Goal: Task Accomplishment & Management: Complete application form

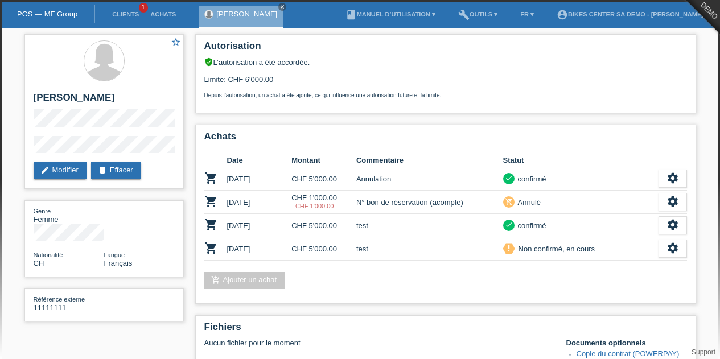
scroll to position [152, 0]
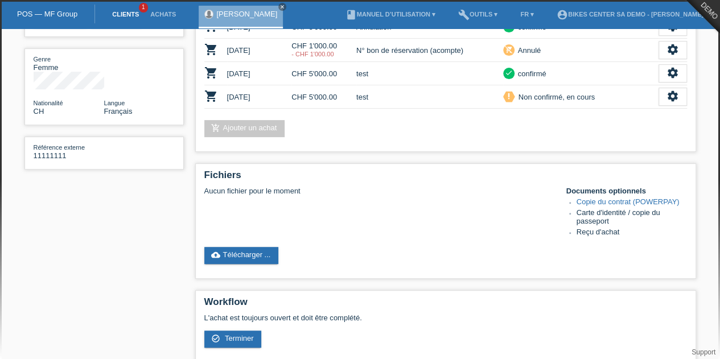
click at [129, 15] on link "Clients" at bounding box center [125, 14] width 38 height 7
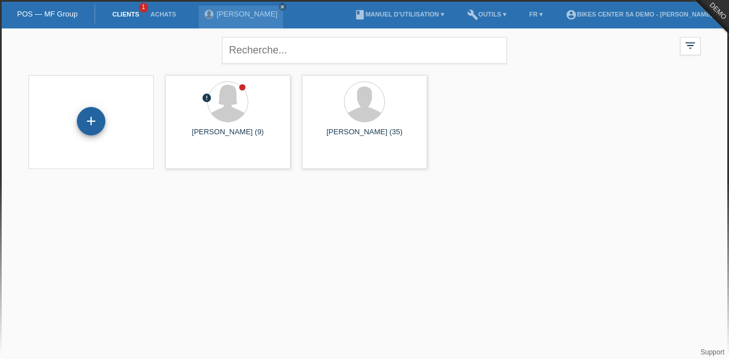
click at [91, 119] on div "+" at bounding box center [91, 121] width 28 height 28
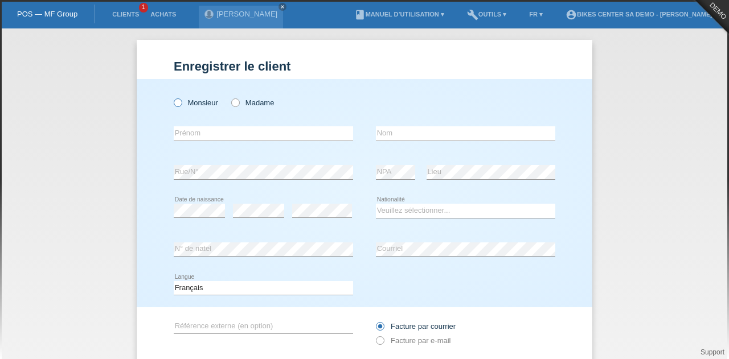
click at [172, 97] on icon at bounding box center [172, 97] width 0 height 0
click at [174, 102] on input "Monsieur" at bounding box center [177, 102] width 7 height 7
radio input "true"
click at [204, 132] on input "text" at bounding box center [263, 133] width 179 height 14
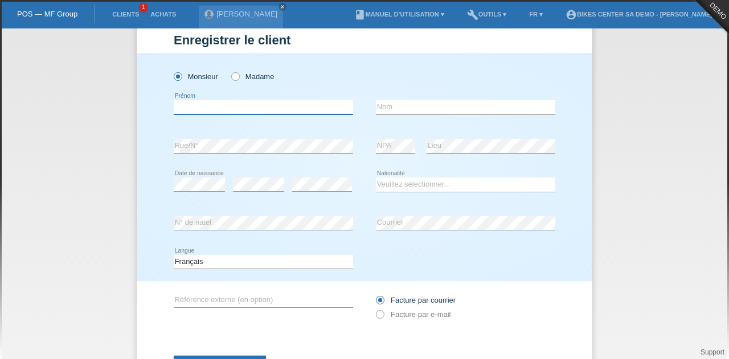
scroll to position [18, 0]
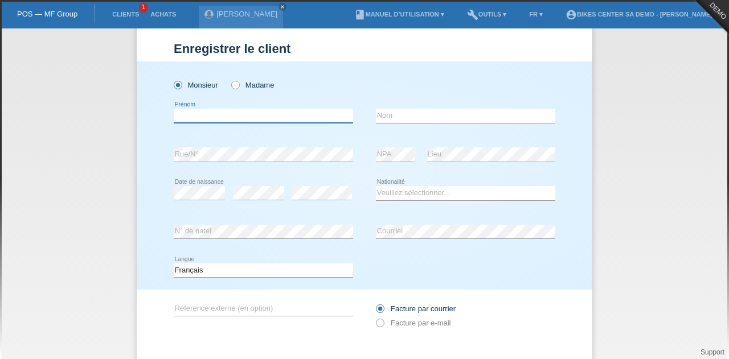
type input "[PERSON_NAME]"
type input "meraimi"
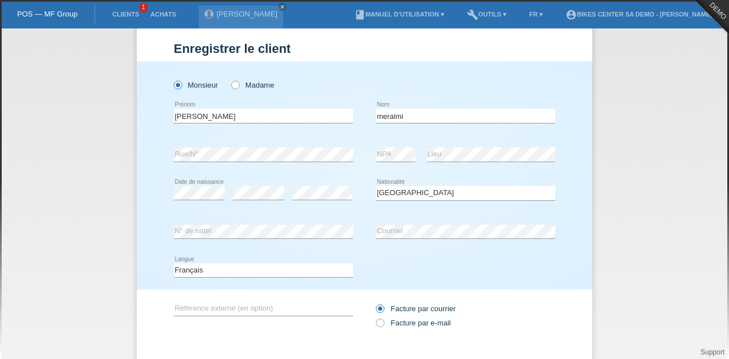
click at [305, 259] on div "Deutsch Français Italiano English error Langue" at bounding box center [263, 271] width 179 height 39
click at [293, 211] on div "error" at bounding box center [322, 193] width 60 height 39
click at [256, 208] on div "error" at bounding box center [258, 193] width 51 height 39
click at [395, 191] on select "Veuillez sélectionner... Suisse Allemagne Autriche Liechtenstein ------------ A…" at bounding box center [465, 193] width 179 height 14
select select "DZ"
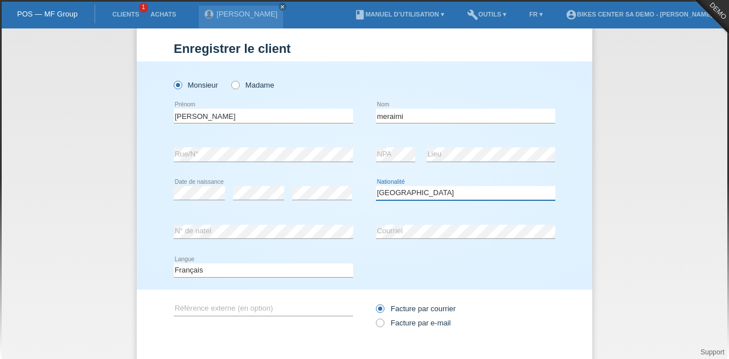
click at [376, 186] on select "Veuillez sélectionner... Suisse Allemagne Autriche Liechtenstein ------------ A…" at bounding box center [465, 193] width 179 height 14
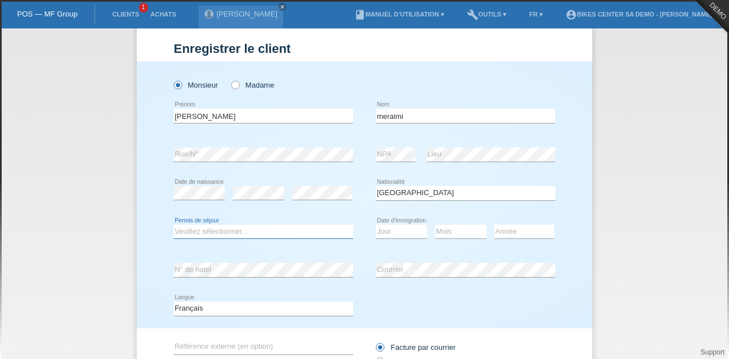
click at [284, 228] on select "Veuillez sélectionner... C B B - Statut de réfugié Autre" at bounding box center [263, 232] width 179 height 14
select select "B"
click at [174, 225] on select "Veuillez sélectionner... C B B - Statut de réfugié Autre" at bounding box center [263, 232] width 179 height 14
click at [387, 227] on select "Jour 01 02 03 04 05 06 07 08 09 10 11" at bounding box center [401, 232] width 51 height 14
select select "17"
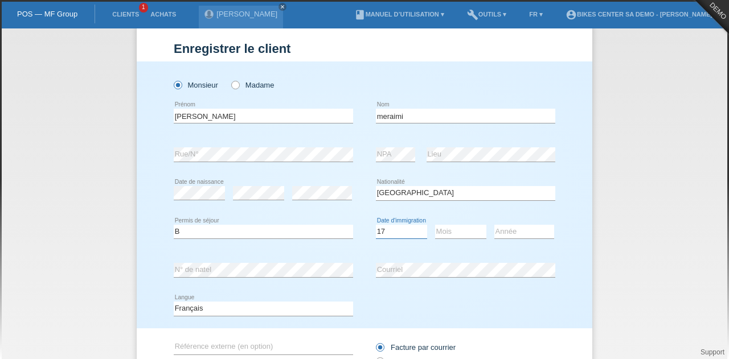
click at [376, 225] on select "Jour 01 02 03 04 05 06 07 08 09 10 11" at bounding box center [401, 232] width 51 height 14
click at [449, 231] on select "Mois 01 02 03 04 05 06 07 08 09 10 11" at bounding box center [460, 232] width 51 height 14
select select "09"
click at [435, 225] on select "Mois 01 02 03 04 05 06 07 08 09 10 11" at bounding box center [460, 232] width 51 height 14
click at [510, 233] on select "Année 2025 2024 2023 2022 2021 2020 2019 2018 2017 2016 2015 2014 2013 2012 201…" at bounding box center [524, 232] width 60 height 14
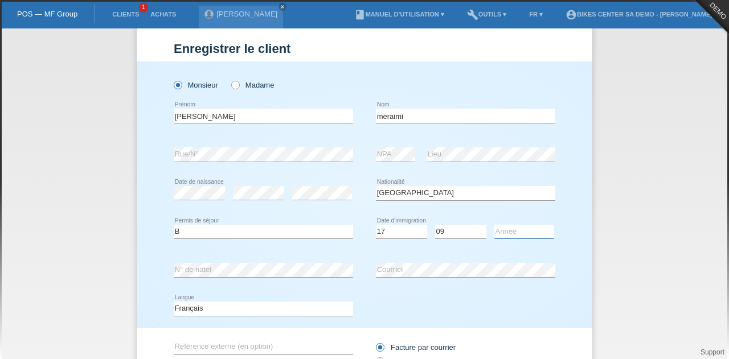
select select "2006"
click at [494, 225] on select "Année 2025 2024 2023 2022 2021 2020 2019 2018 2017 2016 2015 2014 2013 2012 201…" at bounding box center [524, 232] width 60 height 14
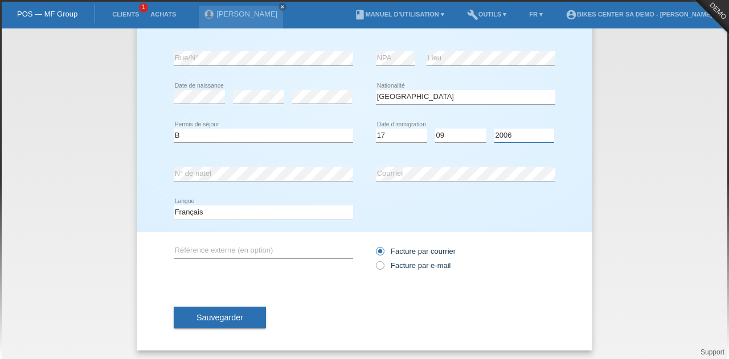
scroll to position [116, 0]
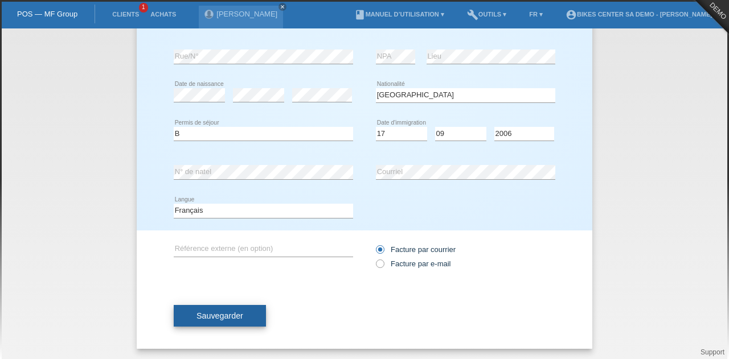
click at [218, 317] on span "Sauvegarder" at bounding box center [219, 315] width 47 height 9
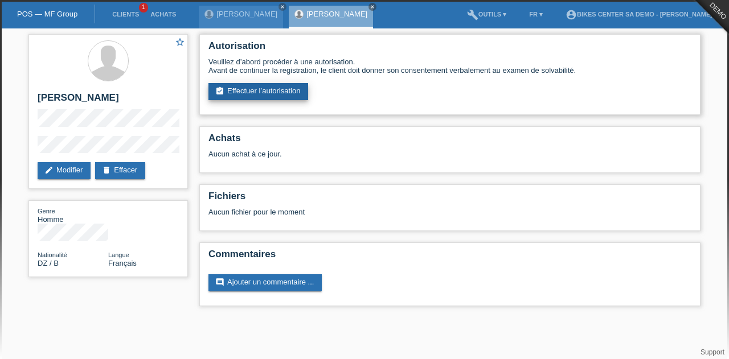
click at [269, 95] on link "assignment_turned_in Effectuer l’autorisation" at bounding box center [258, 91] width 100 height 17
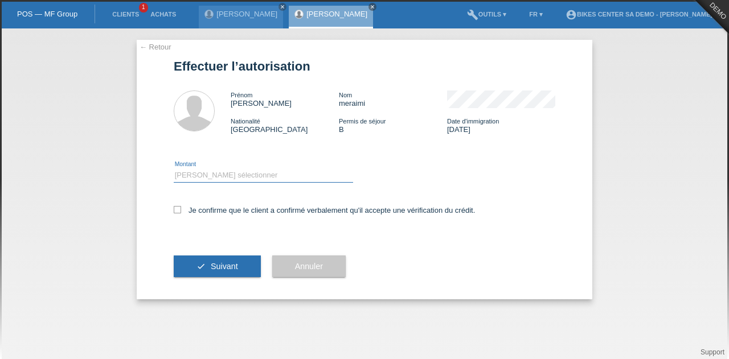
click at [233, 178] on select "Veuillez sélectionner CHF 1.00 - CHF 499.00 CHF 500.00 - CHF 1'999.00 CHF 2'000…" at bounding box center [263, 176] width 179 height 14
select select "3"
click at [174, 169] on select "Veuillez sélectionner CHF 1.00 - CHF 499.00 CHF 500.00 - CHF 1'999.00 CHF 2'000…" at bounding box center [263, 176] width 179 height 14
click at [171, 207] on div "← Retour Effectuer l’autorisation Prénom sonia Nom meraimi Nationalité Algérie …" at bounding box center [365, 170] width 456 height 260
click at [181, 212] on label "Je confirme que le client a confirmé verbalement qu'il accepte une vérification…" at bounding box center [324, 210] width 301 height 9
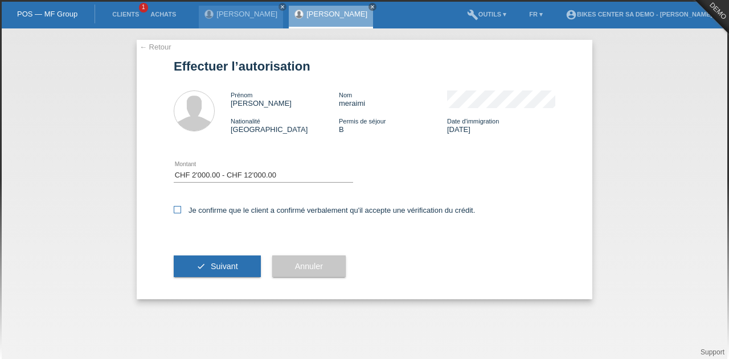
click at [181, 212] on input "Je confirme que le client a confirmé verbalement qu'il accepte une vérification…" at bounding box center [177, 209] width 7 height 7
checkbox input "true"
click at [218, 276] on button "check Suivant" at bounding box center [217, 267] width 87 height 22
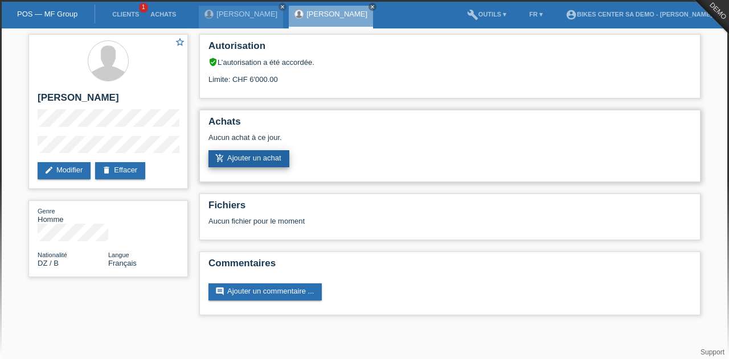
click at [265, 161] on link "add_shopping_cart Ajouter un achat" at bounding box center [248, 158] width 81 height 17
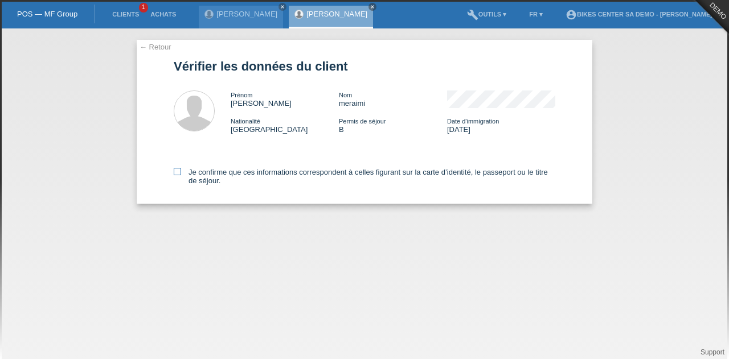
click at [178, 173] on icon at bounding box center [177, 171] width 7 height 7
click at [178, 173] on input "Je confirme que ces informations correspondent à celles figurant sur la carte d…" at bounding box center [177, 171] width 7 height 7
checkbox input "true"
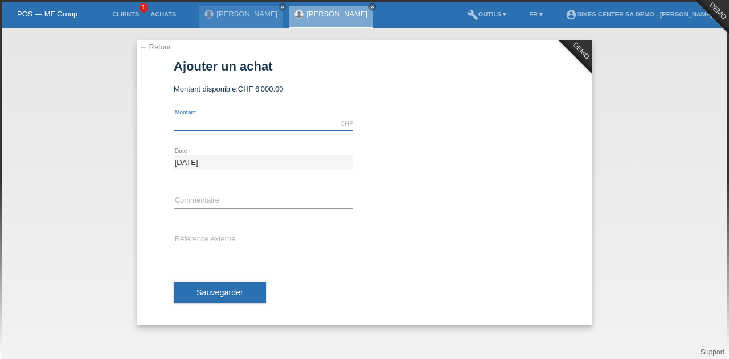
click at [224, 122] on input "text" at bounding box center [263, 124] width 179 height 14
type input "4500.00"
click at [212, 191] on div "error Commentaire" at bounding box center [263, 201] width 179 height 39
click at [197, 204] on input "text" at bounding box center [263, 201] width 179 height 14
type input "test"
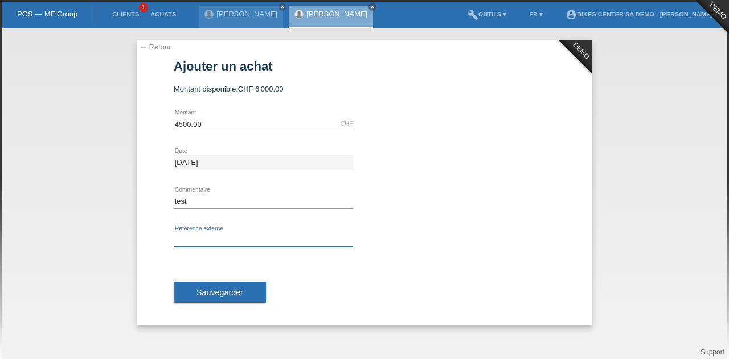
click at [245, 236] on input "text" at bounding box center [263, 240] width 179 height 14
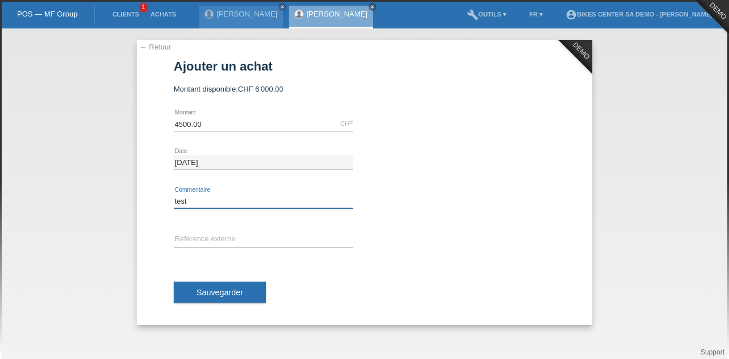
click at [264, 200] on input "test" at bounding box center [263, 201] width 179 height 14
click at [294, 223] on div "error Référence externe" at bounding box center [263, 240] width 179 height 39
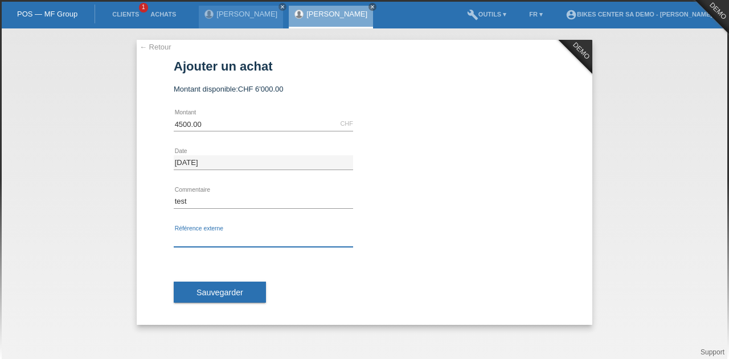
click at [274, 236] on input "text" at bounding box center [263, 240] width 179 height 14
type input "numéro de contrat"
click at [231, 263] on div "Sauvegarder" at bounding box center [365, 293] width 382 height 66
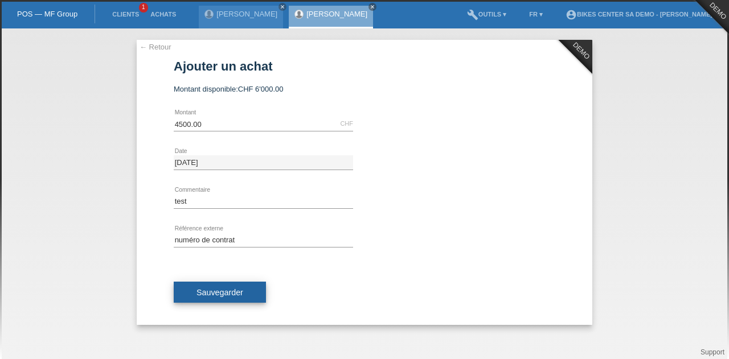
click at [211, 288] on span "Sauvegarder" at bounding box center [219, 292] width 47 height 9
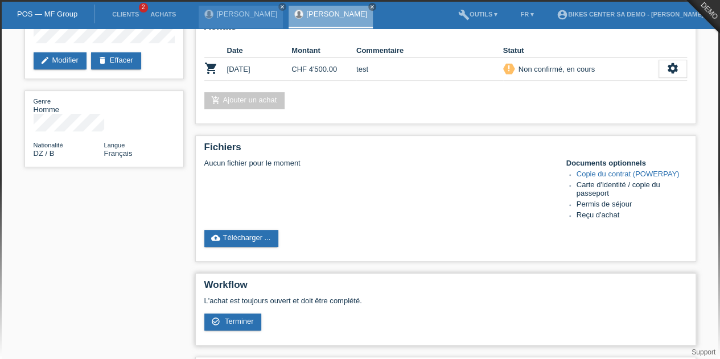
scroll to position [110, 0]
click at [232, 322] on span "Terminer" at bounding box center [239, 321] width 29 height 9
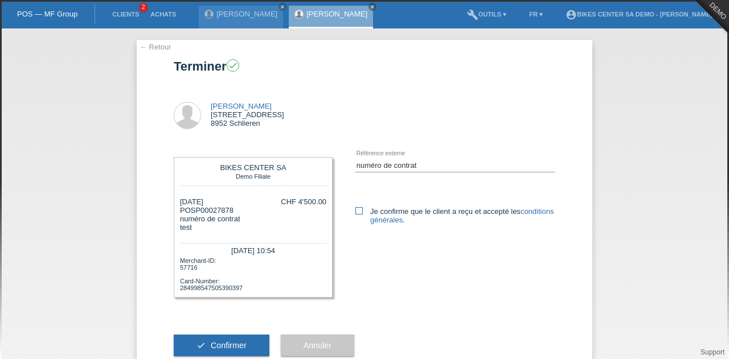
click at [412, 220] on link "conditions générales" at bounding box center [461, 215] width 183 height 17
click at [151, 48] on link "← Retour" at bounding box center [156, 47] width 32 height 9
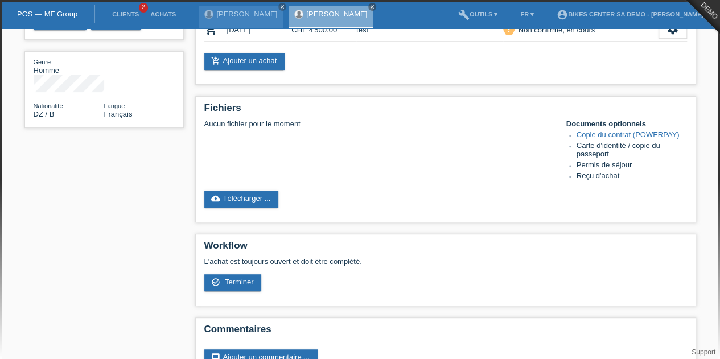
scroll to position [153, 0]
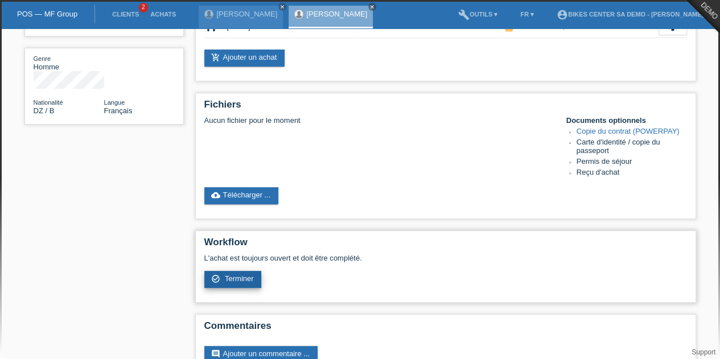
click at [251, 277] on span "Terminer" at bounding box center [239, 278] width 29 height 9
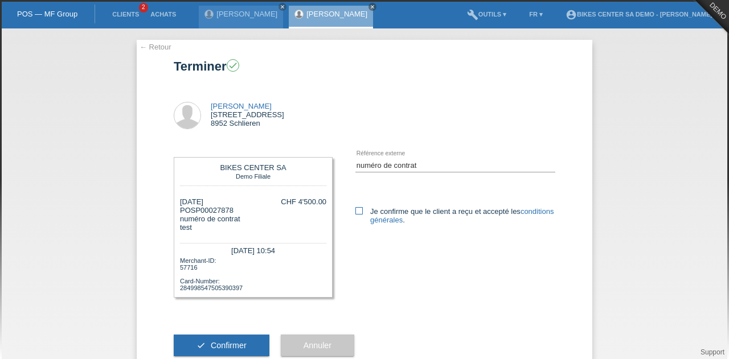
click at [405, 219] on link "conditions générales" at bounding box center [461, 215] width 183 height 17
click at [358, 210] on icon at bounding box center [358, 210] width 7 height 7
click at [358, 210] on input "Je confirme que le client a reçu et accepté les conditions générales ." at bounding box center [358, 210] width 7 height 7
checkbox input "true"
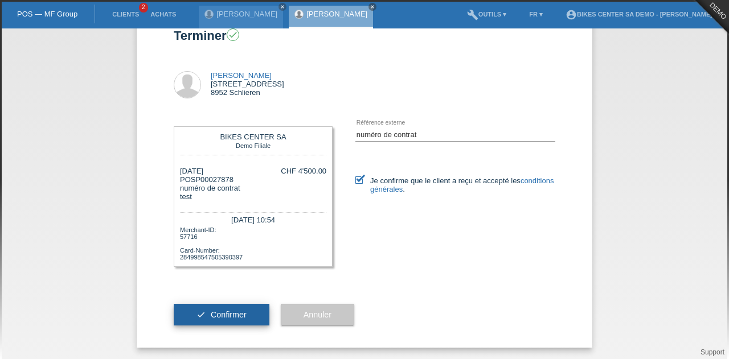
click at [224, 319] on button "check Confirmer" at bounding box center [222, 315] width 96 height 22
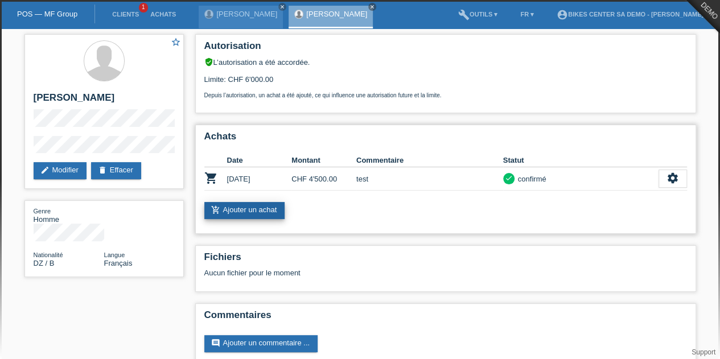
click at [245, 210] on link "add_shopping_cart Ajouter un achat" at bounding box center [244, 210] width 81 height 17
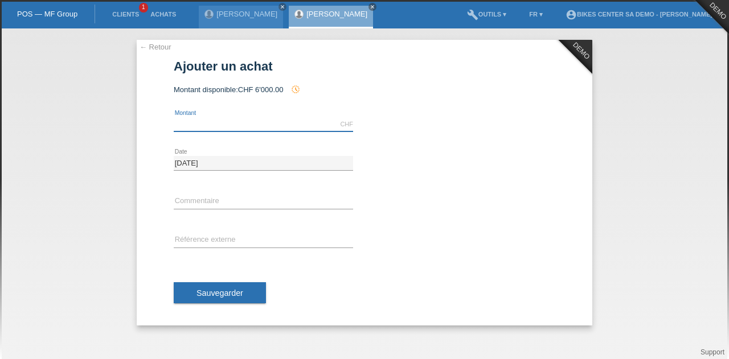
click at [225, 124] on input "text" at bounding box center [263, 124] width 179 height 14
type input "124.35"
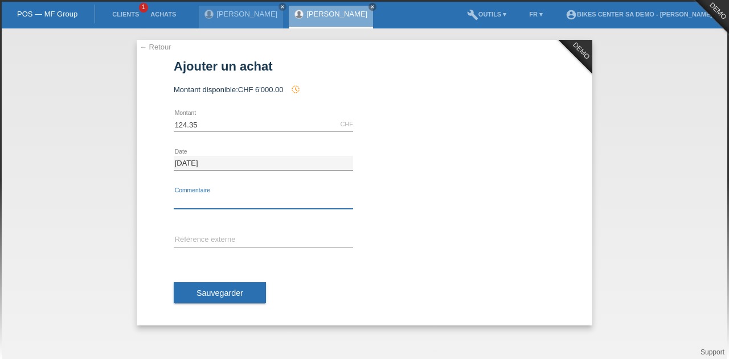
click at [225, 195] on input "text" at bounding box center [263, 202] width 179 height 14
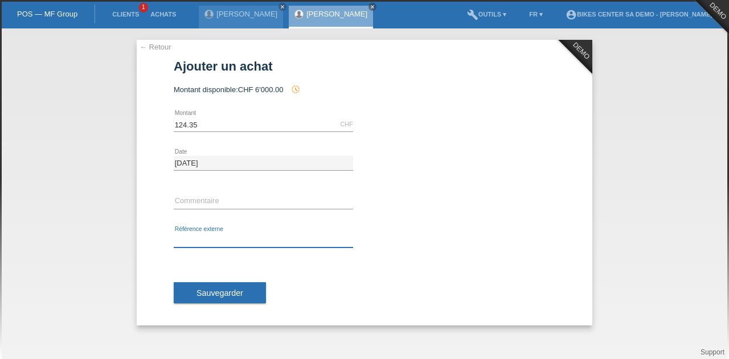
click at [258, 244] on input "text" at bounding box center [263, 240] width 179 height 14
type input "test"
click at [235, 199] on input "text" at bounding box center [263, 202] width 179 height 14
type input "test"
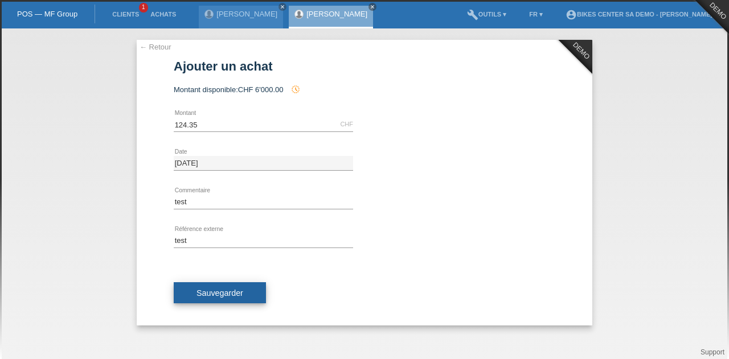
click at [233, 293] on span "Sauvegarder" at bounding box center [219, 293] width 47 height 9
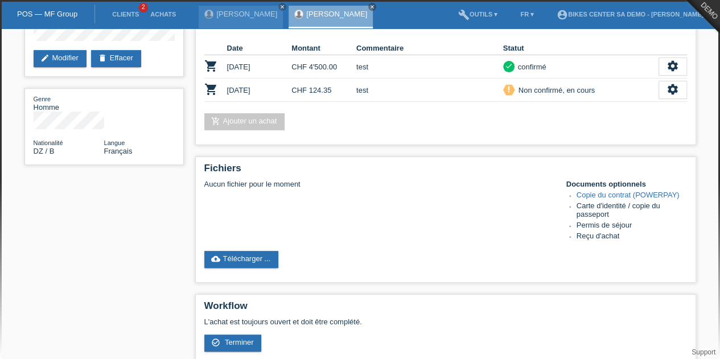
scroll to position [113, 0]
click at [260, 257] on link "cloud_upload Télécharger ..." at bounding box center [241, 259] width 75 height 17
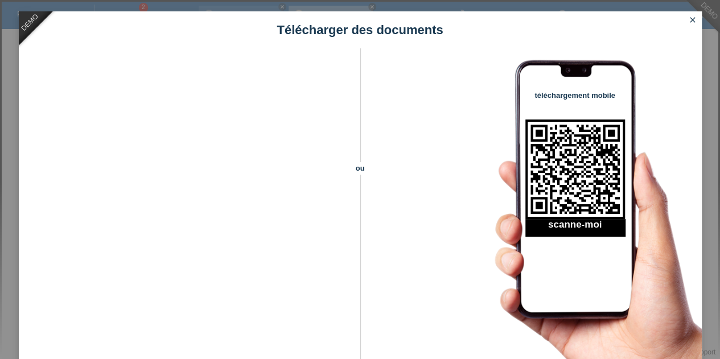
click at [687, 20] on link "close" at bounding box center [693, 20] width 15 height 13
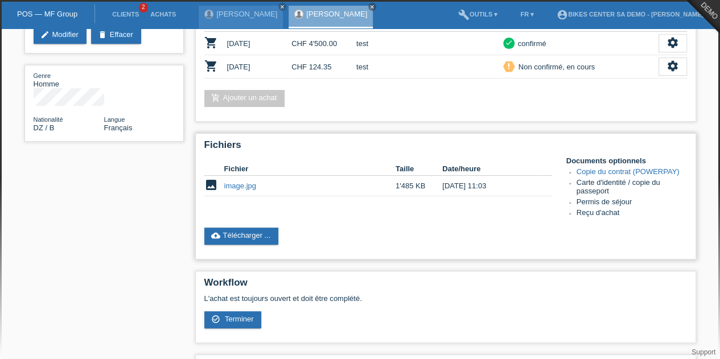
scroll to position [207, 0]
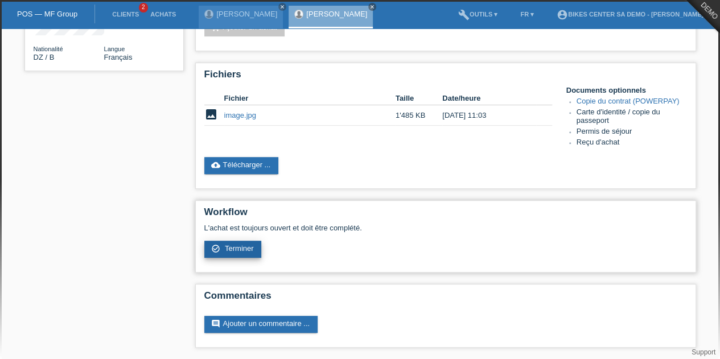
click at [249, 249] on span "Terminer" at bounding box center [239, 248] width 29 height 9
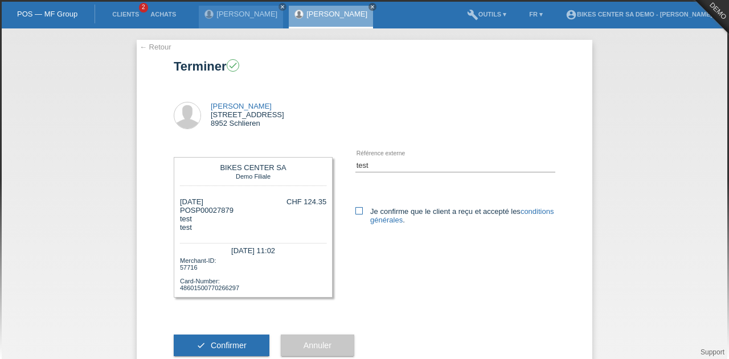
click at [397, 223] on link "conditions générales" at bounding box center [461, 215] width 183 height 17
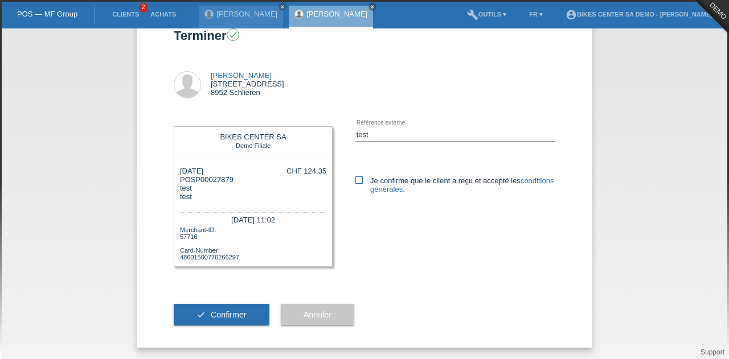
click at [355, 181] on icon at bounding box center [358, 180] width 7 height 7
click at [355, 181] on input "Je confirme que le client a reçu et accepté les conditions générales ." at bounding box center [358, 180] width 7 height 7
checkbox input "true"
click at [245, 313] on button "check Confirmer" at bounding box center [222, 315] width 96 height 22
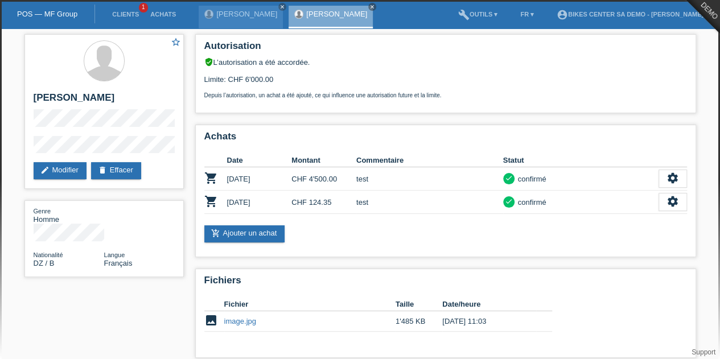
scroll to position [84, 0]
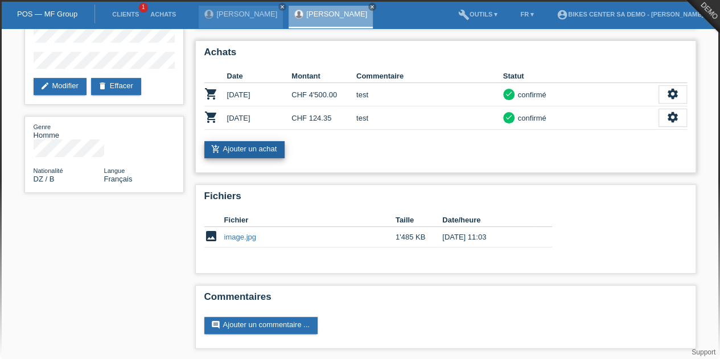
click at [225, 146] on link "add_shopping_cart Ajouter un achat" at bounding box center [244, 149] width 81 height 17
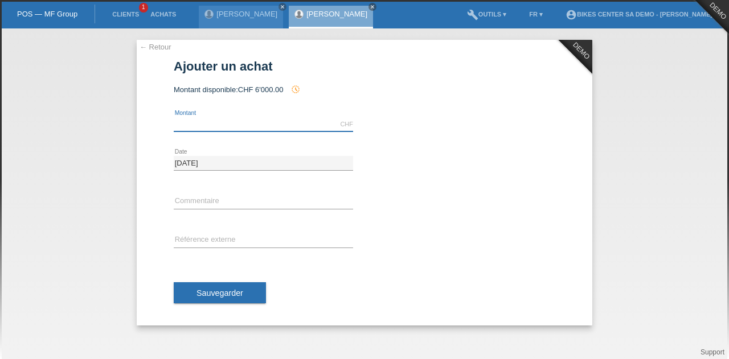
click at [213, 118] on input "text" at bounding box center [263, 124] width 179 height 14
type input "5000.00"
click at [220, 119] on input "5000.00" at bounding box center [263, 124] width 179 height 14
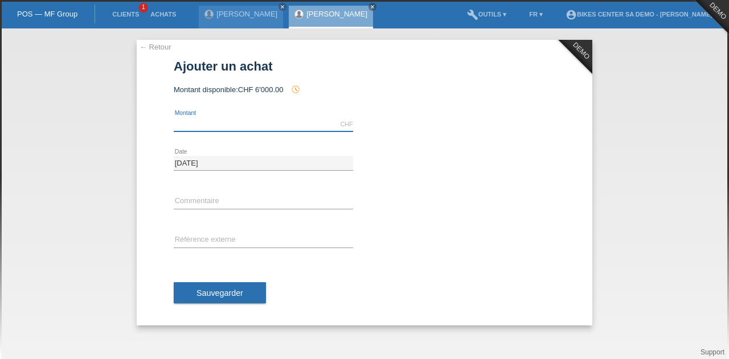
click at [220, 119] on input "text" at bounding box center [263, 124] width 179 height 14
type input "1000.00"
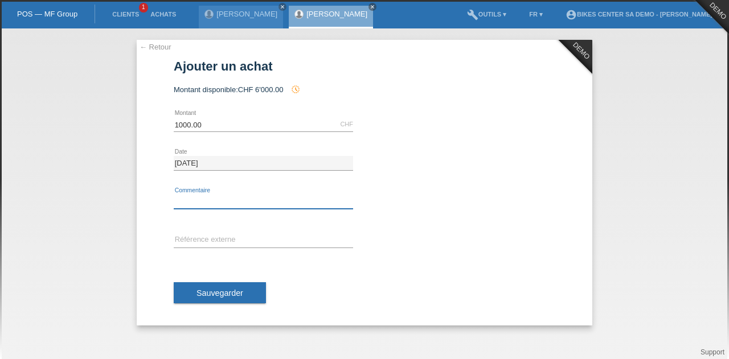
click at [230, 198] on input "text" at bounding box center [263, 202] width 179 height 14
type input "test"
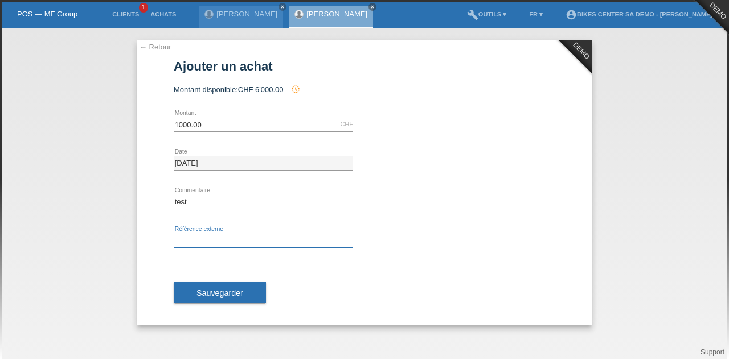
click at [238, 238] on input "text" at bounding box center [263, 240] width 179 height 14
type input "numéro de contrat"
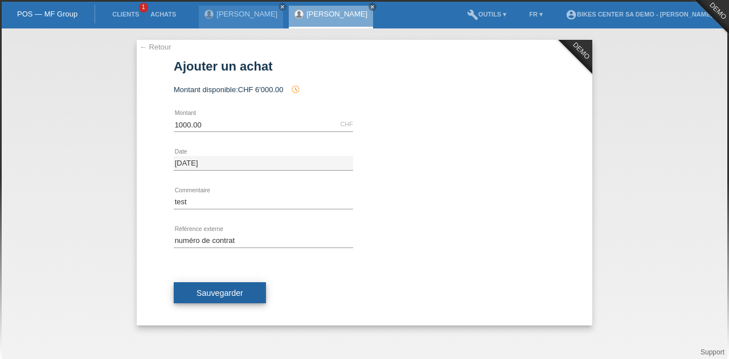
click at [245, 292] on button "Sauvegarder" at bounding box center [220, 293] width 92 height 22
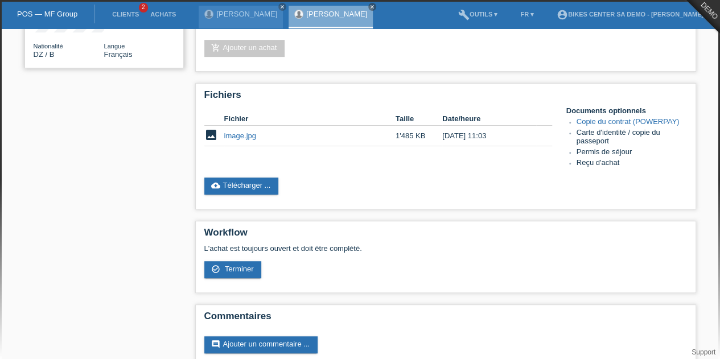
scroll to position [214, 0]
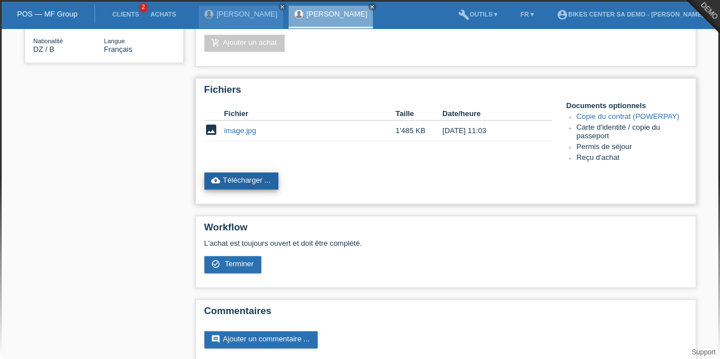
click at [218, 179] on icon "cloud_upload" at bounding box center [215, 180] width 9 height 9
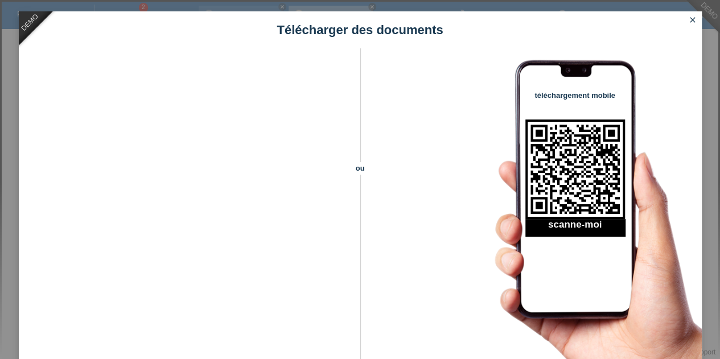
click at [695, 20] on icon "close" at bounding box center [692, 19] width 9 height 9
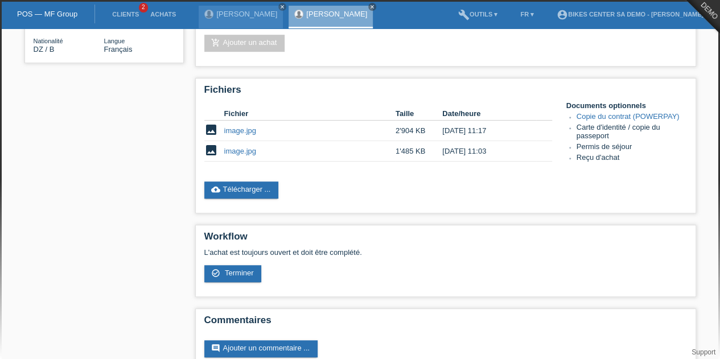
scroll to position [238, 0]
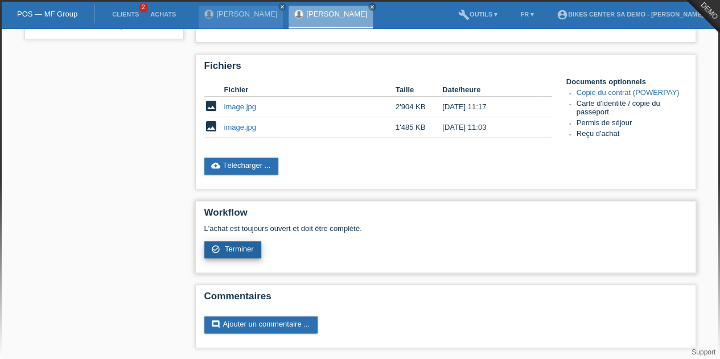
click at [237, 248] on span "Terminer" at bounding box center [239, 249] width 29 height 9
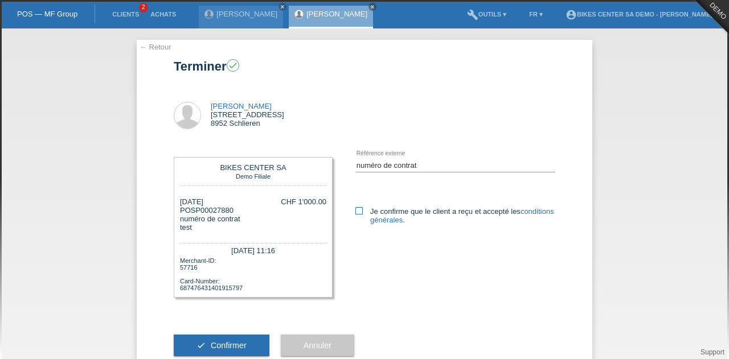
click at [358, 208] on icon at bounding box center [358, 210] width 7 height 7
click at [358, 208] on input "Je confirme que le client a reçu et accepté les conditions générales ." at bounding box center [358, 210] width 7 height 7
checkbox input "true"
click at [229, 347] on span "Confirmer" at bounding box center [229, 345] width 36 height 9
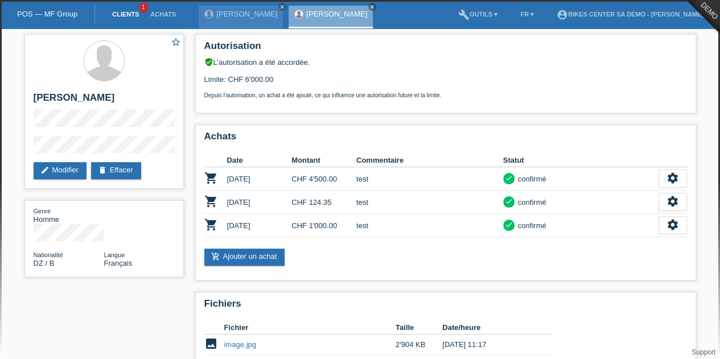
click at [118, 18] on link "Clients" at bounding box center [125, 14] width 38 height 7
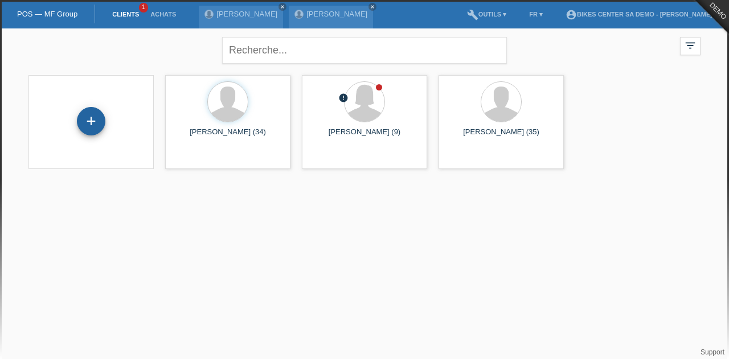
click at [91, 119] on div "+" at bounding box center [91, 121] width 28 height 28
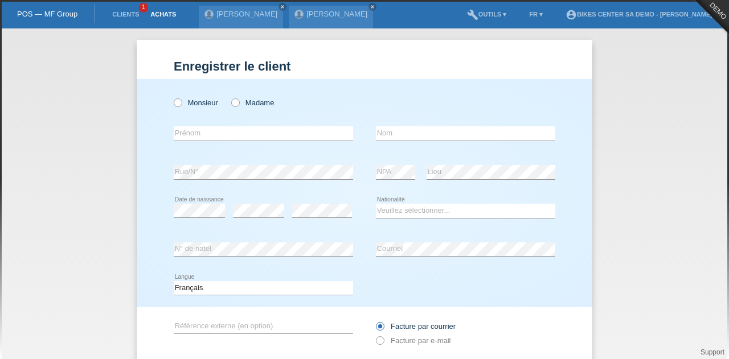
click at [165, 17] on link "Achats" at bounding box center [163, 14] width 37 height 7
